Goal: Check status: Check status

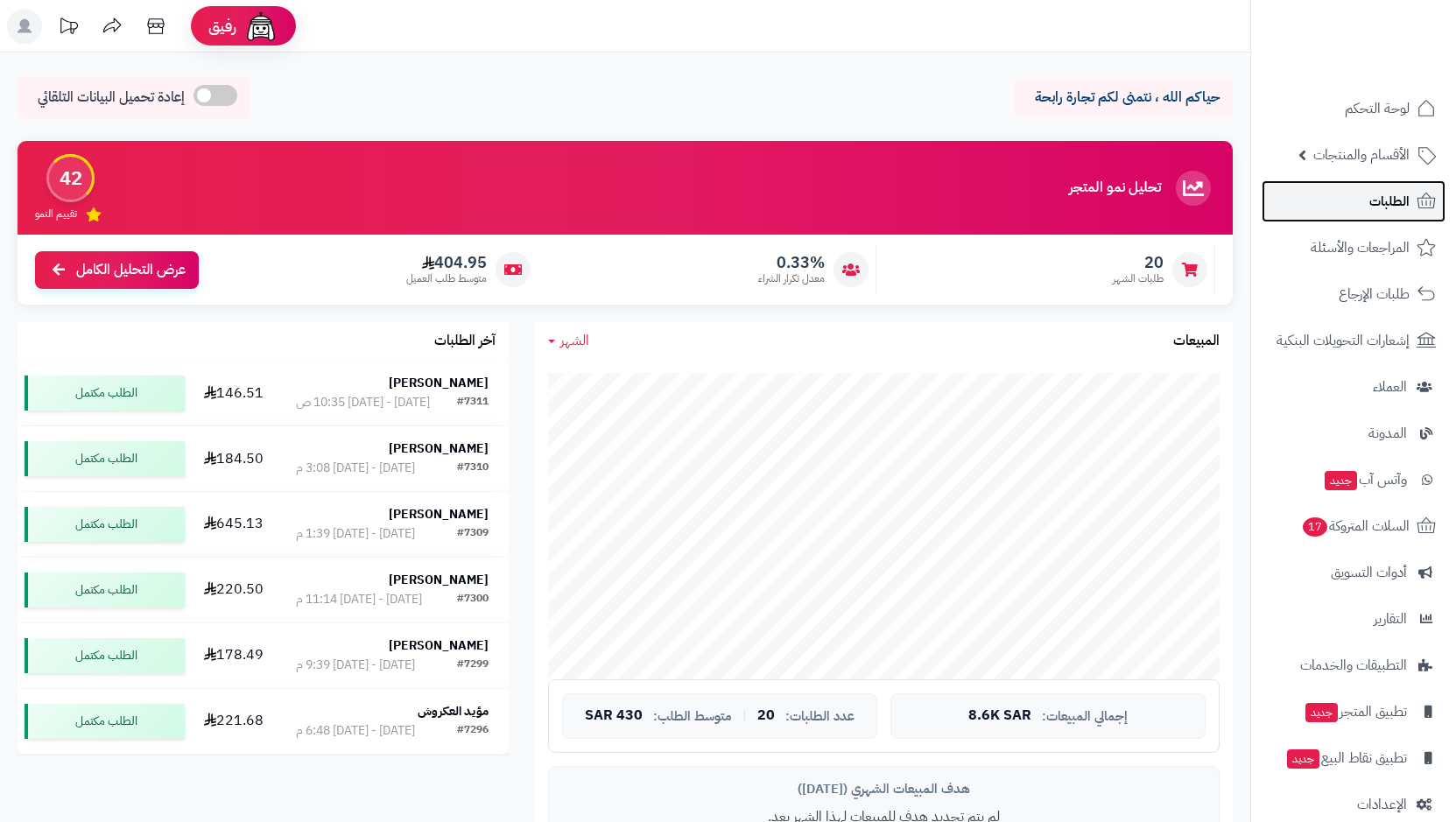
drag, startPoint x: 0, startPoint y: 0, endPoint x: 1358, endPoint y: 197, distance: 1372.2
click at [1358, 197] on link "الطلبات" at bounding box center [1352, 201] width 183 height 42
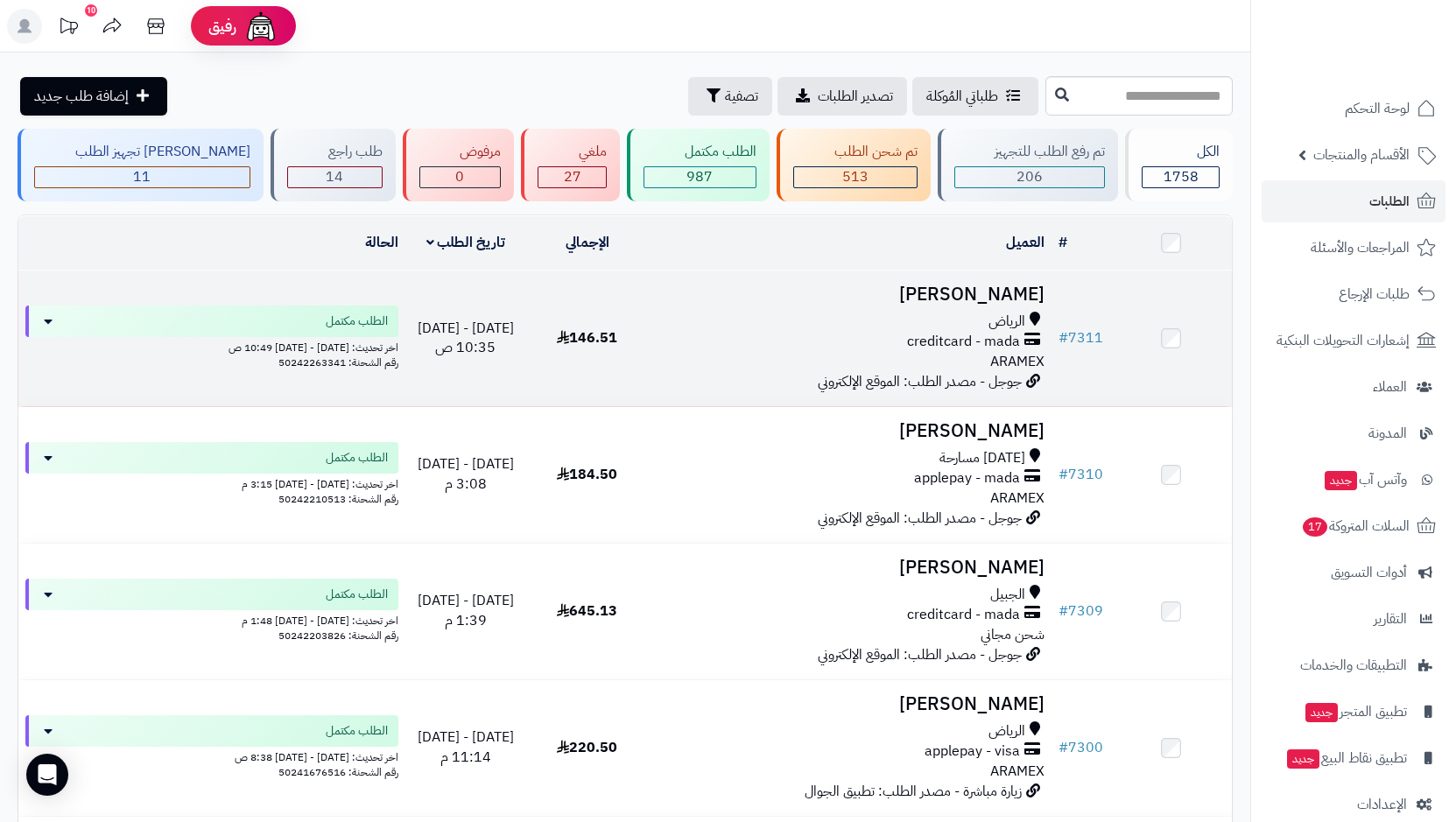
click at [992, 325] on span "الرياض" at bounding box center [1006, 321] width 37 height 20
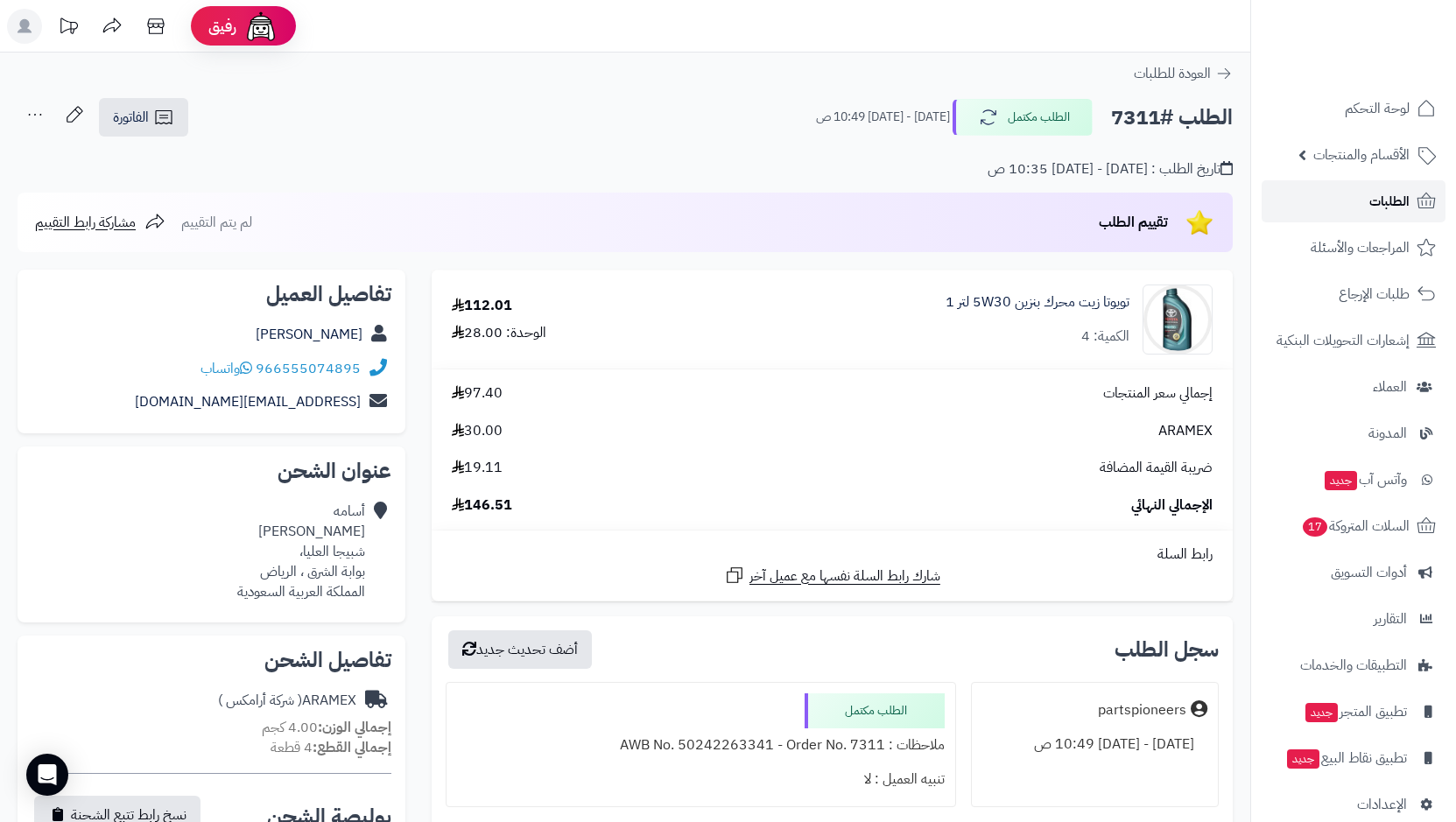
click at [1384, 202] on span "الطلبات" at bounding box center [1389, 201] width 40 height 24
